Goal: Information Seeking & Learning: Learn about a topic

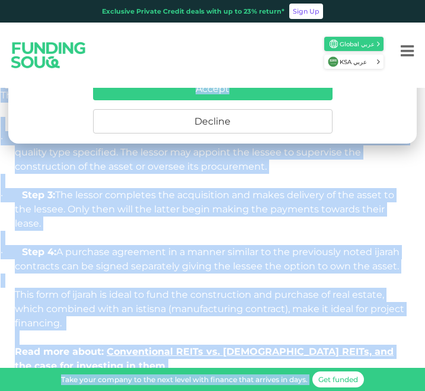
scroll to position [1548, 0]
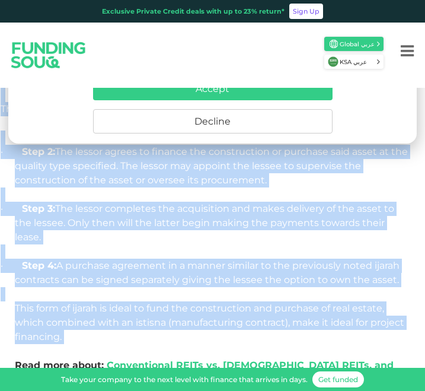
drag, startPoint x: 16, startPoint y: 244, endPoint x: 247, endPoint y: 306, distance: 238.8
copy div "L ipsumdo sitametco ad elitse do eius tem incidi utlaboree doloremag al eni adm…"
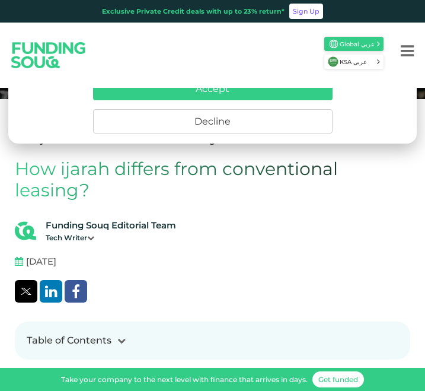
scroll to position [142, 0]
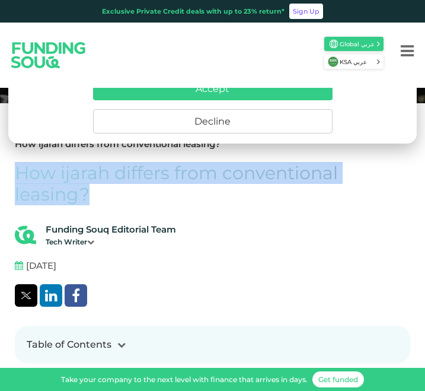
drag, startPoint x: 20, startPoint y: 156, endPoint x: 111, endPoint y: 181, distance: 94.8
click at [111, 181] on h1 "How ijarah differs from conventional leasing?" at bounding box center [213, 184] width 396 height 43
copy h1 "How ijarah differs from conventional leasing?"
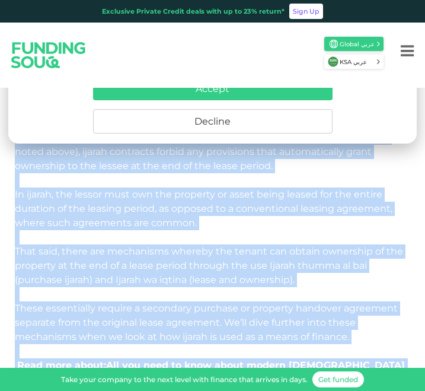
scroll to position [1865, 0]
drag, startPoint x: 14, startPoint y: 216, endPoint x: 362, endPoint y: 278, distance: 353.6
click at [362, 278] on div "Home Blog Shariah Compliance 1 2" at bounding box center [212, 227] width 425 height 3694
copy div "Due to its widespread applications, Ijarah is among the most widely-used forms …"
